Goal: Task Accomplishment & Management: Manage account settings

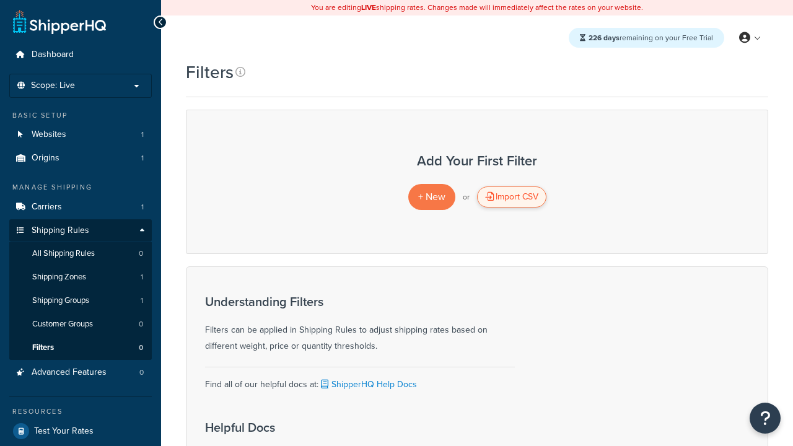
click at [511, 197] on div "Import CSV" at bounding box center [511, 196] width 69 height 21
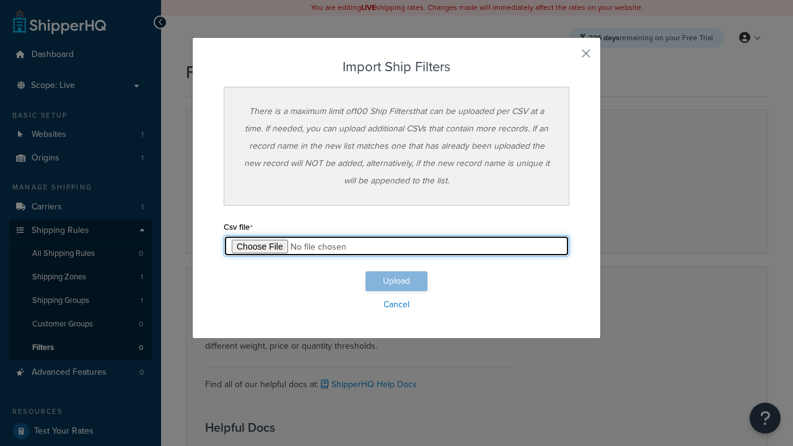
click at [396, 246] on input "file" at bounding box center [397, 245] width 346 height 21
type input "C:\fakepath\importShipFiltersSuccess.csv"
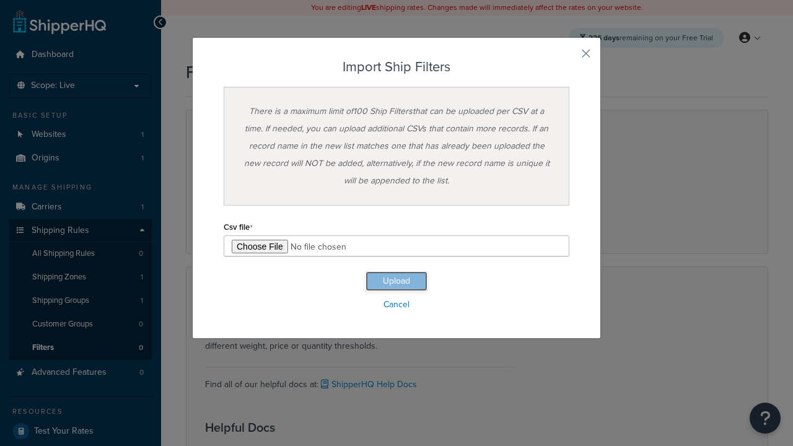
click at [396, 281] on button "Upload" at bounding box center [396, 281] width 62 height 20
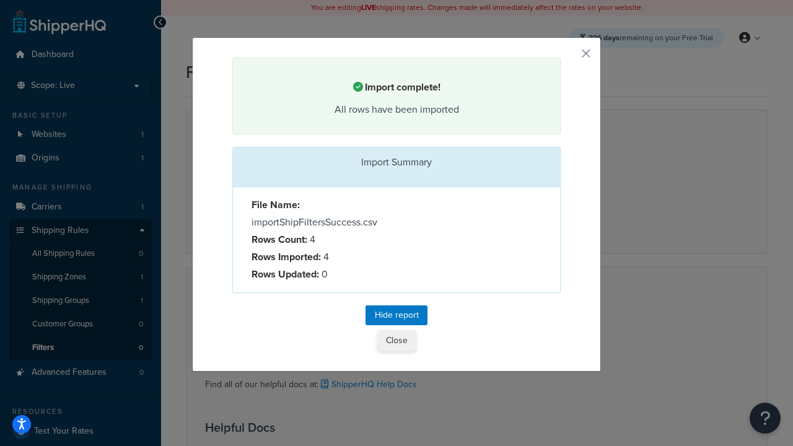
click at [396, 343] on button "Close" at bounding box center [397, 340] width 38 height 21
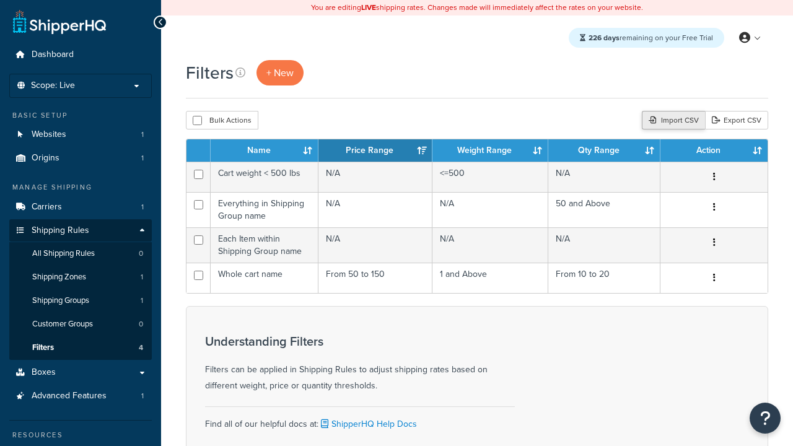
click at [671, 121] on div "Import CSV" at bounding box center [673, 120] width 63 height 19
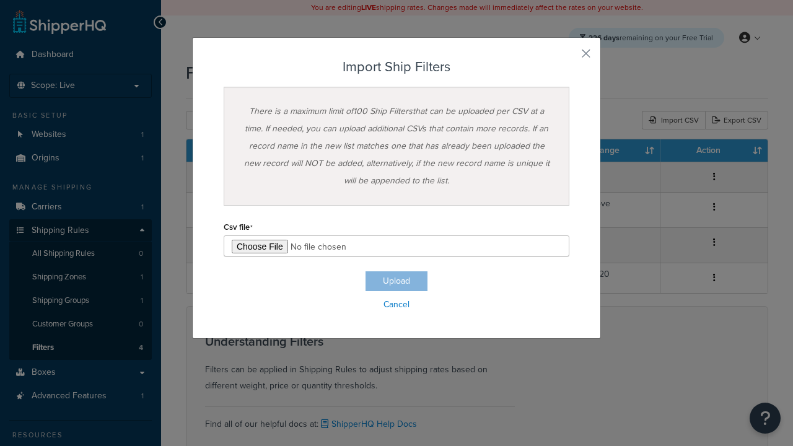
click at [396, 67] on h3 "Import Ship Filters" at bounding box center [397, 66] width 346 height 15
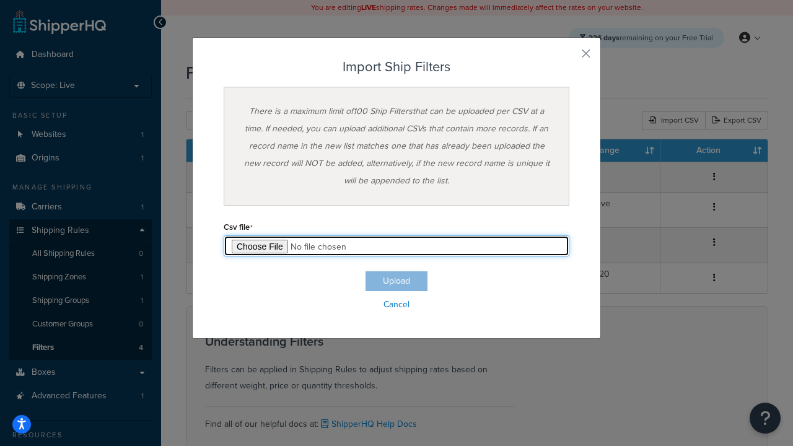
click at [396, 246] on input "file" at bounding box center [397, 245] width 346 height 21
type input "C:\fakepath\importShipFiltersFailure.csv"
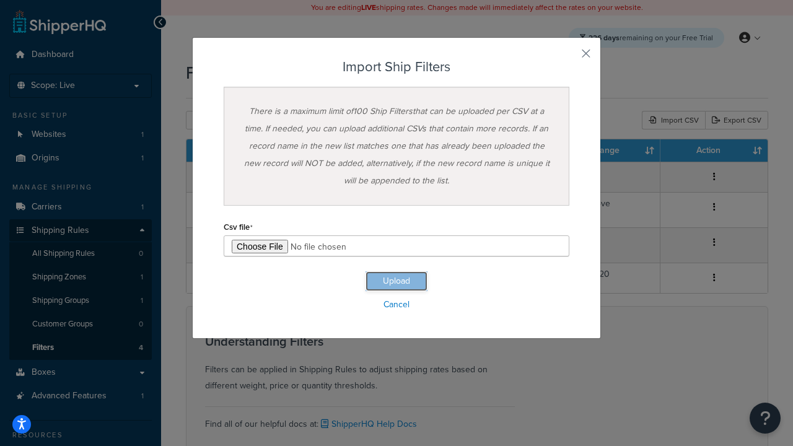
click at [396, 281] on button "Upload" at bounding box center [396, 281] width 62 height 20
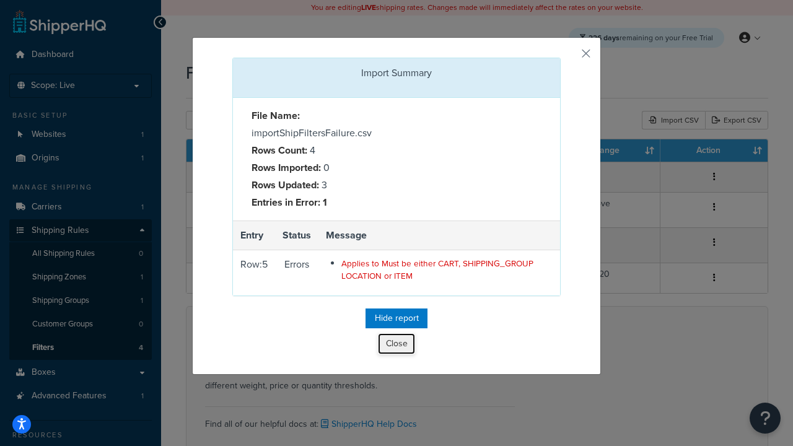
click at [396, 347] on button "Close" at bounding box center [396, 343] width 37 height 21
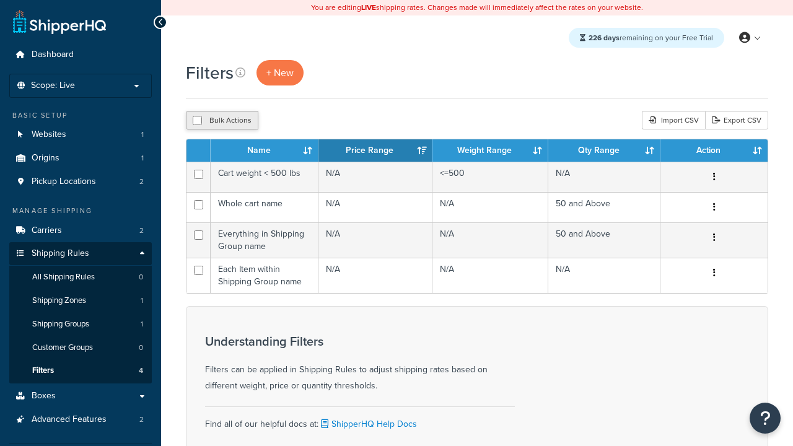
click at [222, 121] on button "Bulk Actions" at bounding box center [222, 120] width 72 height 19
checkbox input "true"
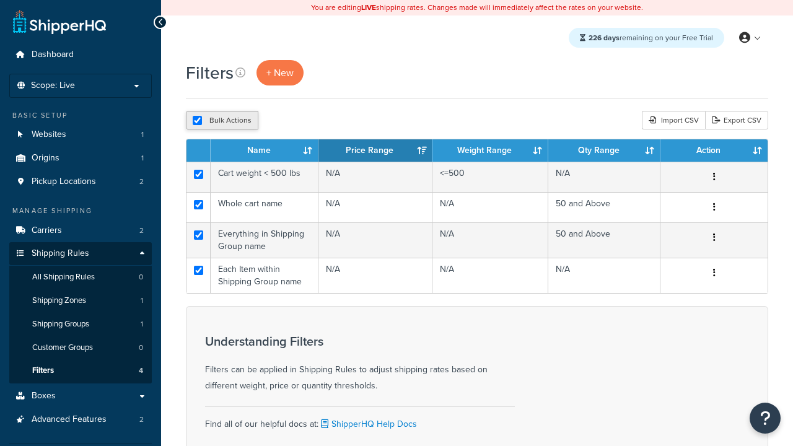
checkbox input "true"
click at [333, 121] on button "Delete" at bounding box center [330, 120] width 43 height 19
